Goal: Find specific page/section: Find specific page/section

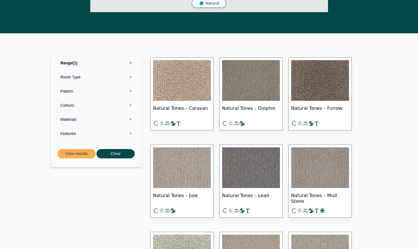
scroll to position [232, 0]
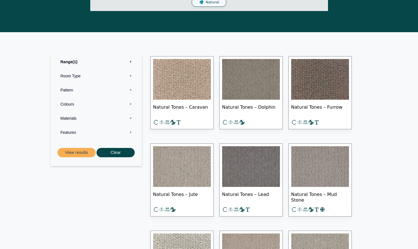
click at [74, 73] on label "Room Type 0" at bounding box center [96, 76] width 83 height 14
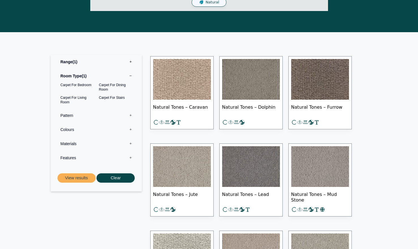
click at [86, 130] on label "Colours 0" at bounding box center [96, 130] width 83 height 14
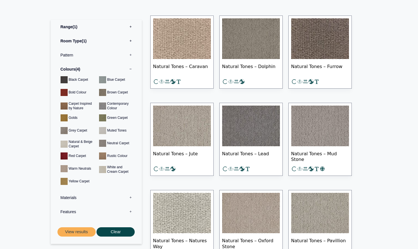
scroll to position [290, 0]
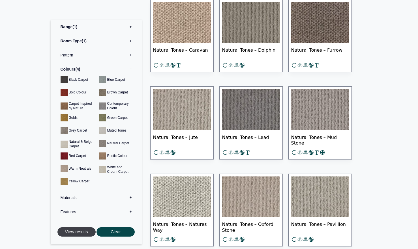
click at [73, 234] on button "View results" at bounding box center [76, 232] width 38 height 9
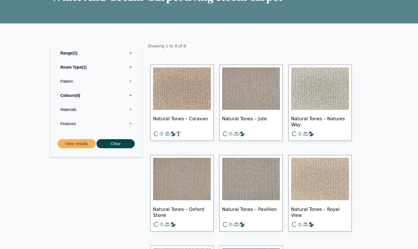
scroll to position [74, 0]
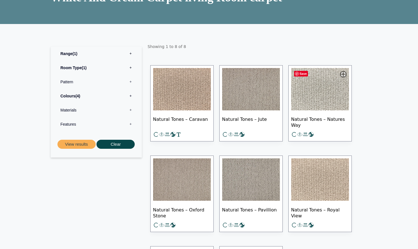
click at [335, 88] on img at bounding box center [320, 89] width 58 height 42
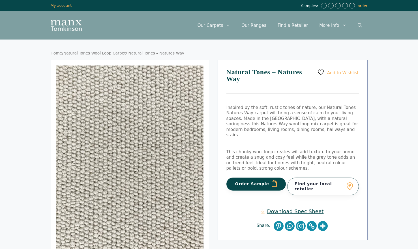
click at [329, 178] on link "Find your local retailer" at bounding box center [323, 187] width 72 height 18
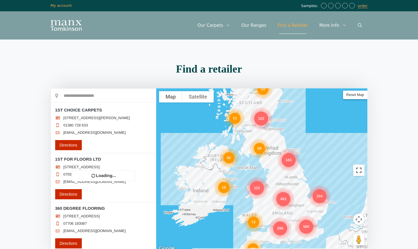
click at [360, 172] on button "Toggle fullscreen view" at bounding box center [358, 170] width 11 height 11
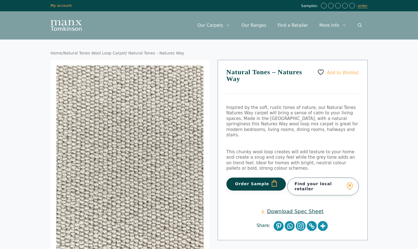
click at [326, 178] on link "Find your local retailer" at bounding box center [323, 187] width 72 height 18
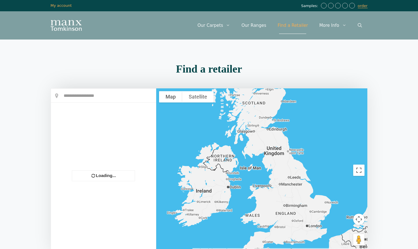
click at [102, 97] on input "text" at bounding box center [103, 96] width 105 height 14
click at [85, 96] on input "text" at bounding box center [103, 96] width 105 height 14
